Goal: Find specific page/section: Find specific page/section

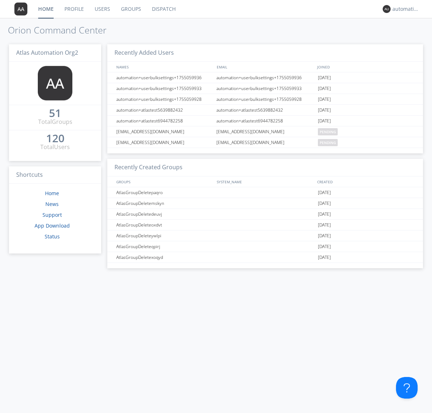
click at [163, 9] on link "Dispatch" at bounding box center [163, 9] width 35 height 18
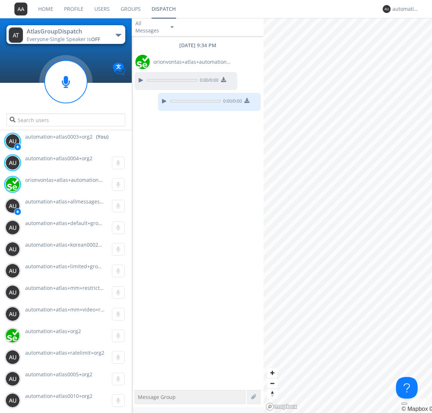
click at [118, 35] on div "button" at bounding box center [119, 35] width 6 height 3
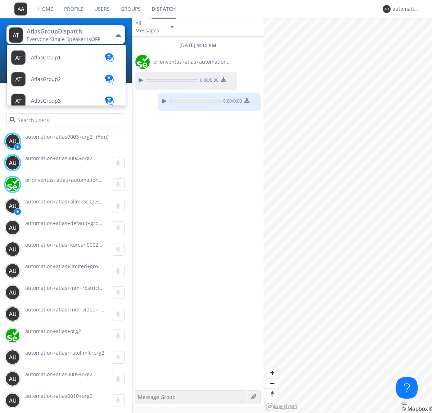
click at [56, 60] on span "AtlasGroupDispatch2" at bounding box center [46, 57] width 30 height 5
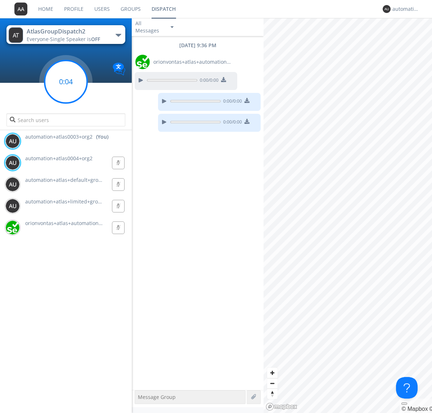
click at [66, 82] on g at bounding box center [66, 81] width 42 height 42
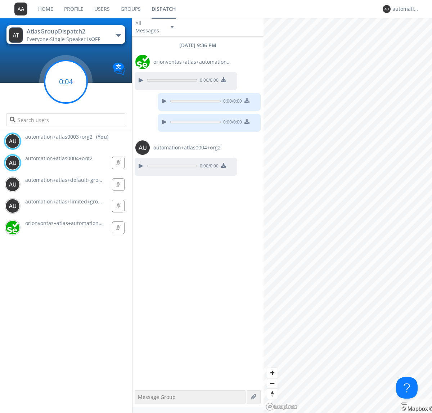
click at [66, 82] on g at bounding box center [66, 81] width 42 height 42
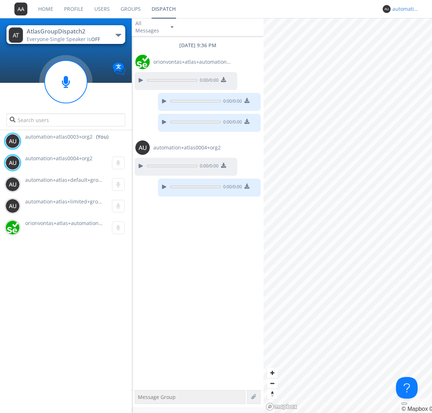
click at [404, 9] on div "automation+atlas0003+org2" at bounding box center [405, 8] width 27 height 7
